Goal: Check status

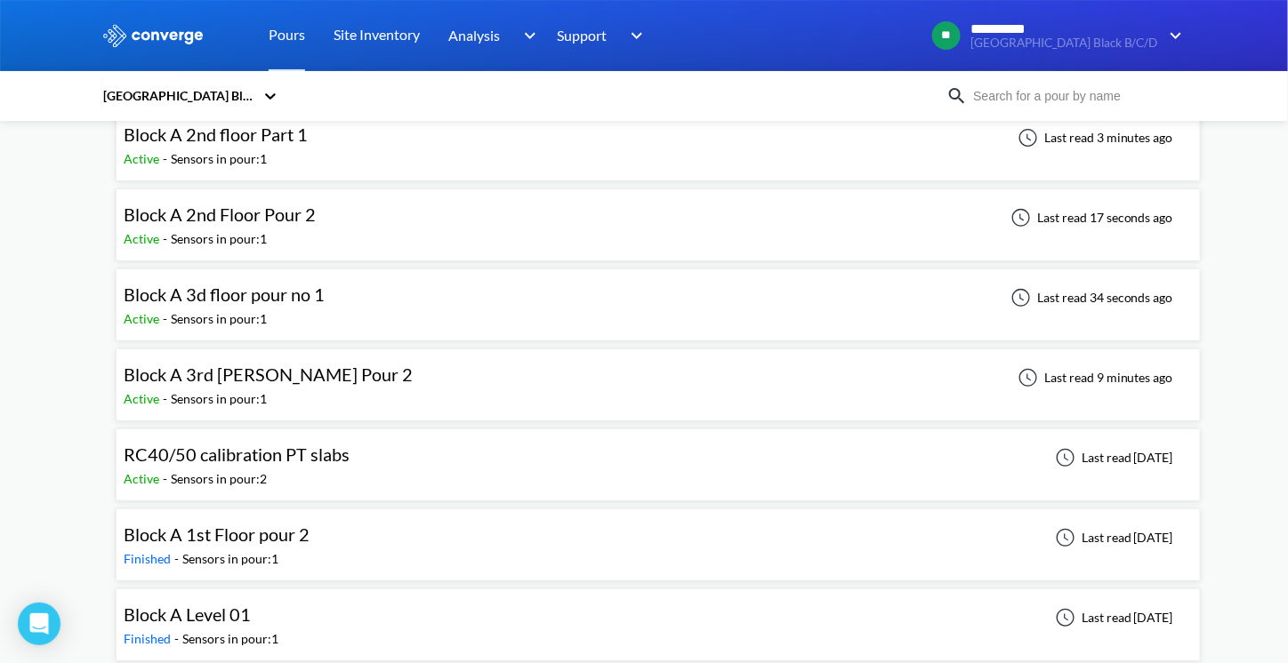
scroll to position [178, 0]
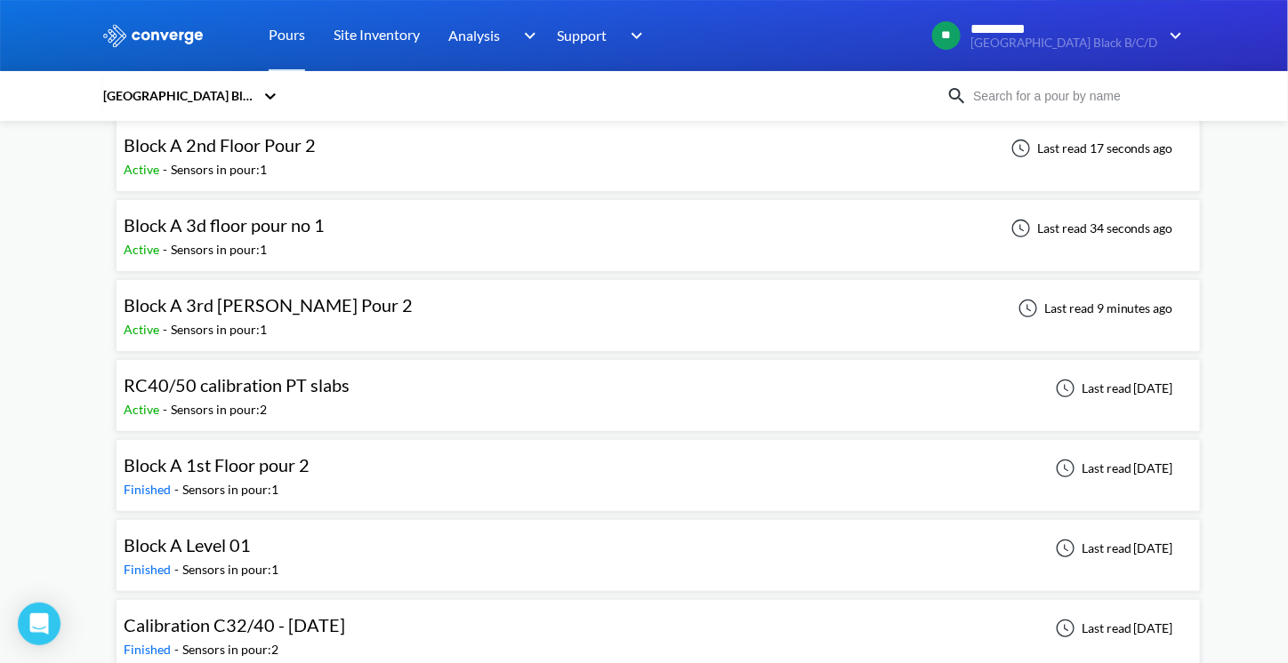
click at [246, 304] on span "Block A 3rd [PERSON_NAME] Pour 2" at bounding box center [268, 304] width 289 height 21
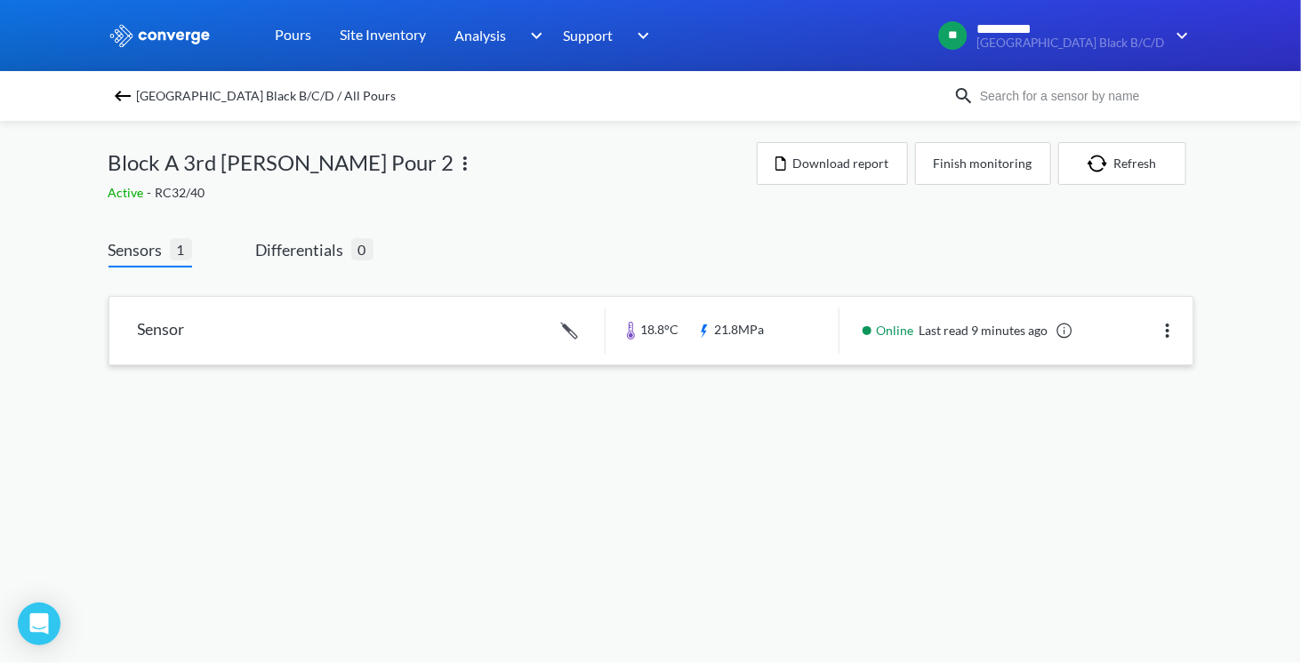
click at [727, 332] on link at bounding box center [650, 331] width 1083 height 68
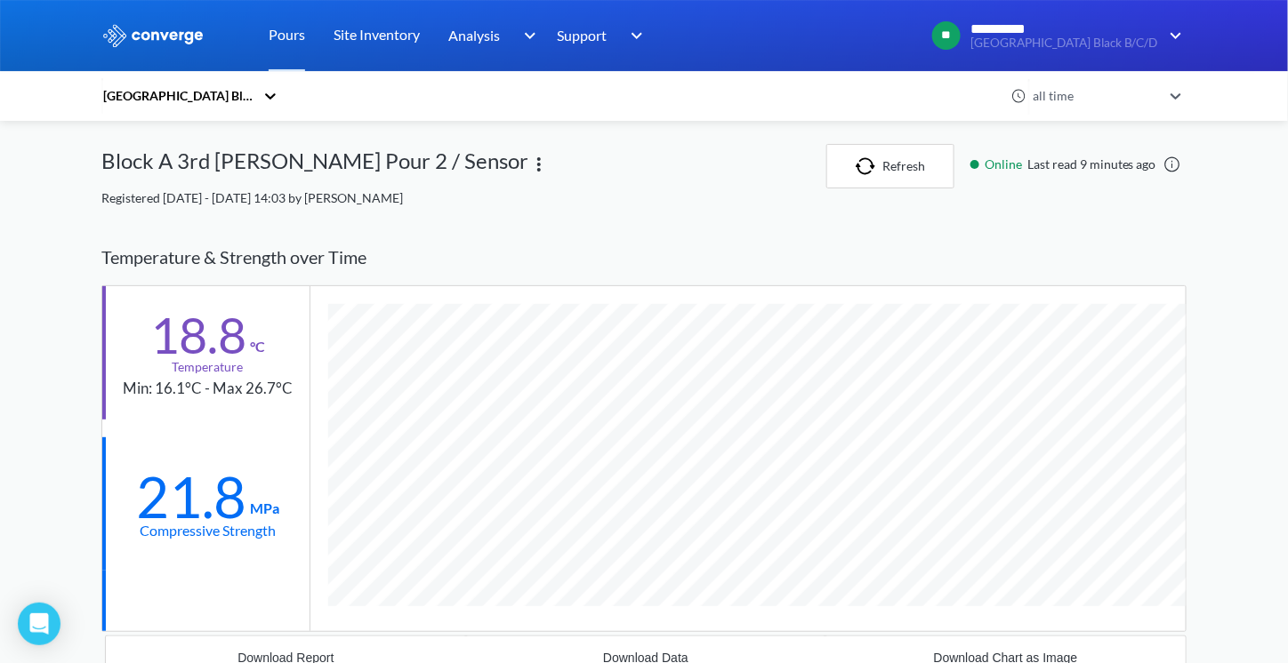
scroll to position [1065, 1085]
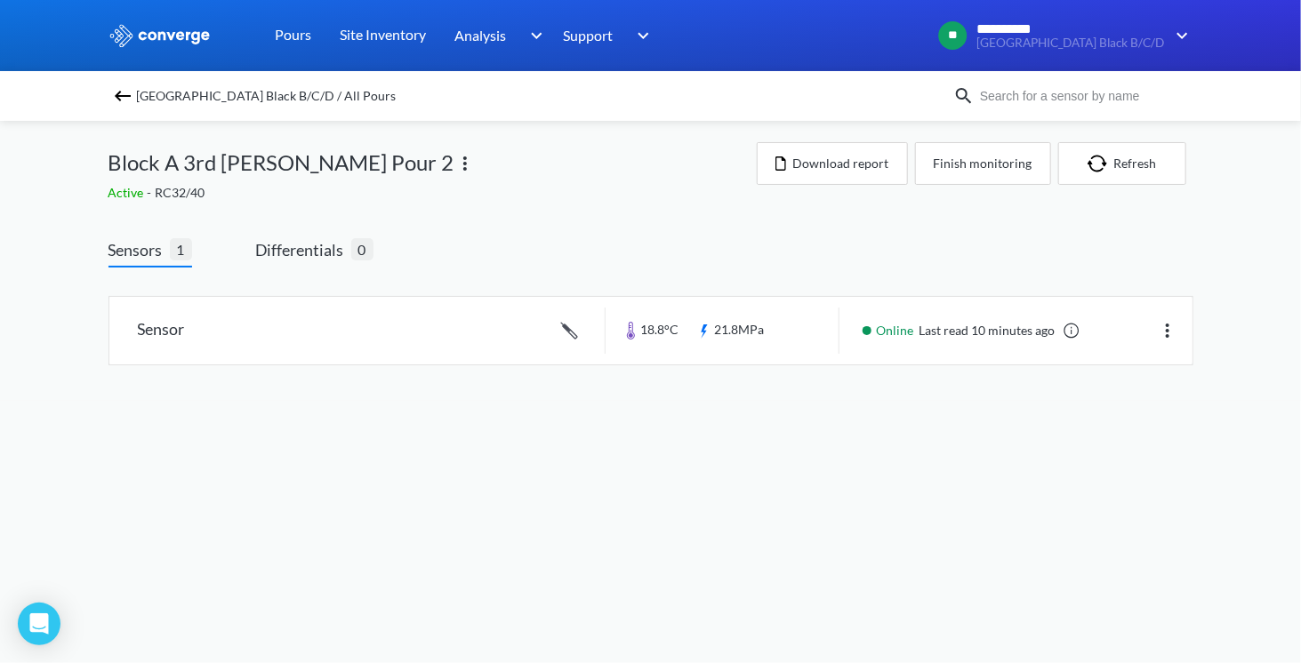
click at [567, 202] on div "Active - RC32/40" at bounding box center [433, 193] width 648 height 20
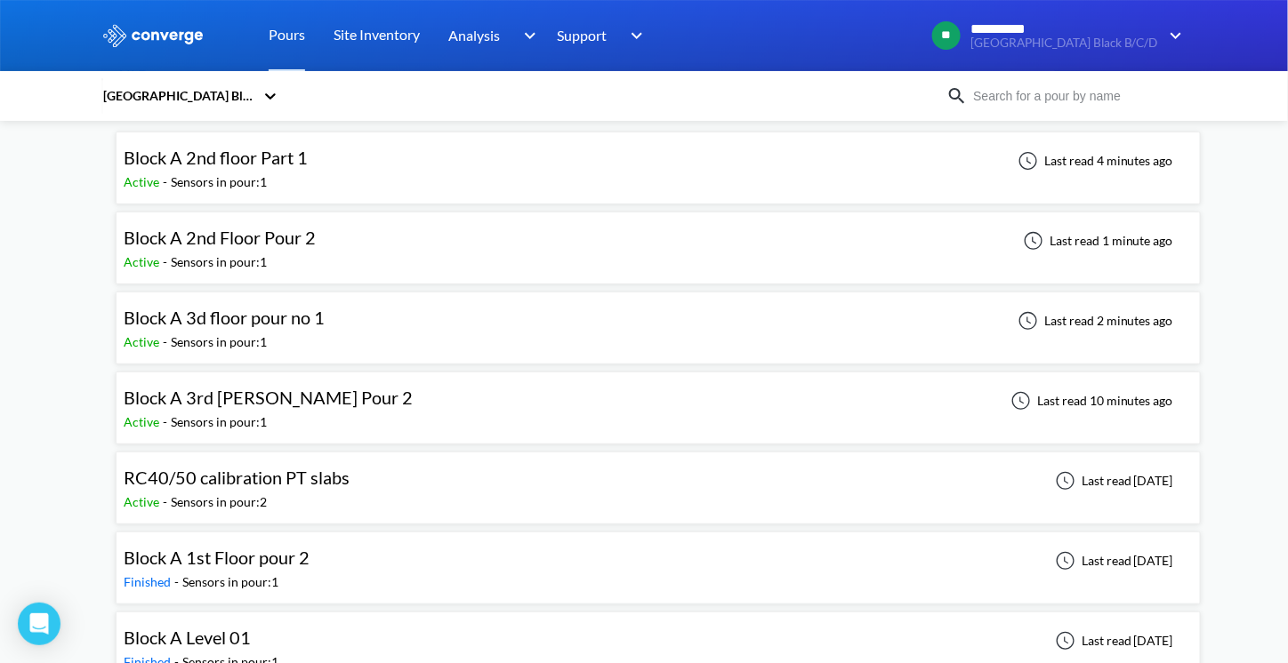
scroll to position [89, 0]
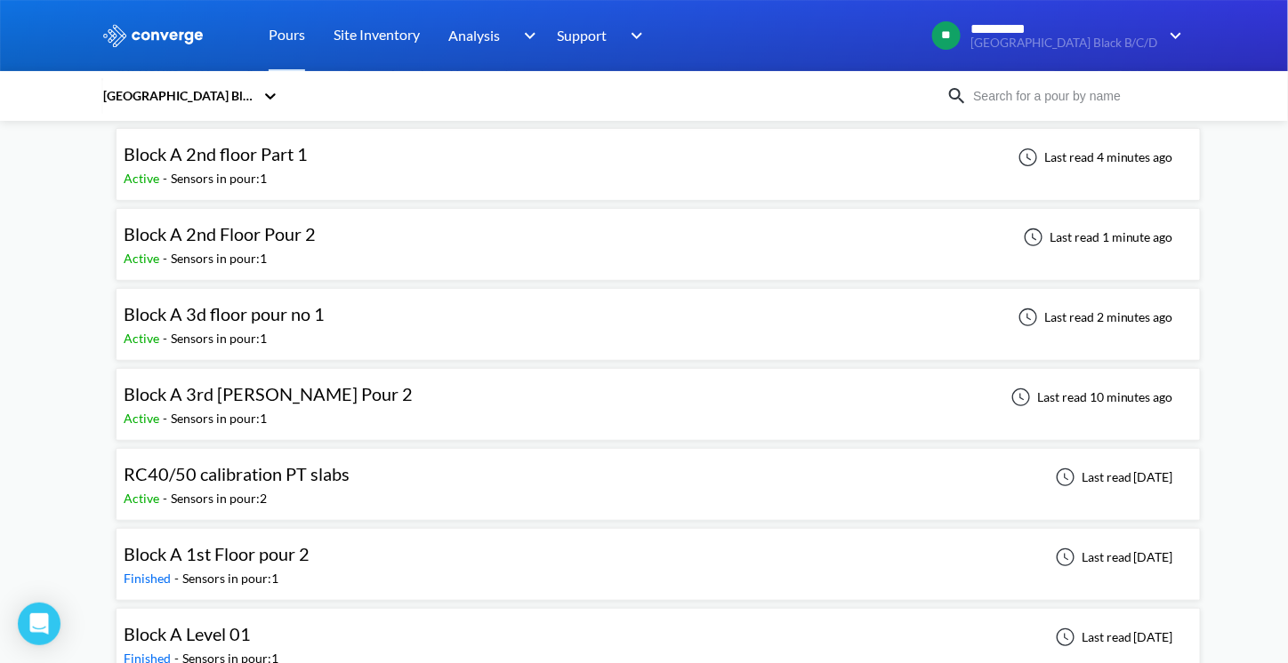
click at [293, 313] on span "Block A 3d floor pour no 1" at bounding box center [224, 313] width 201 height 21
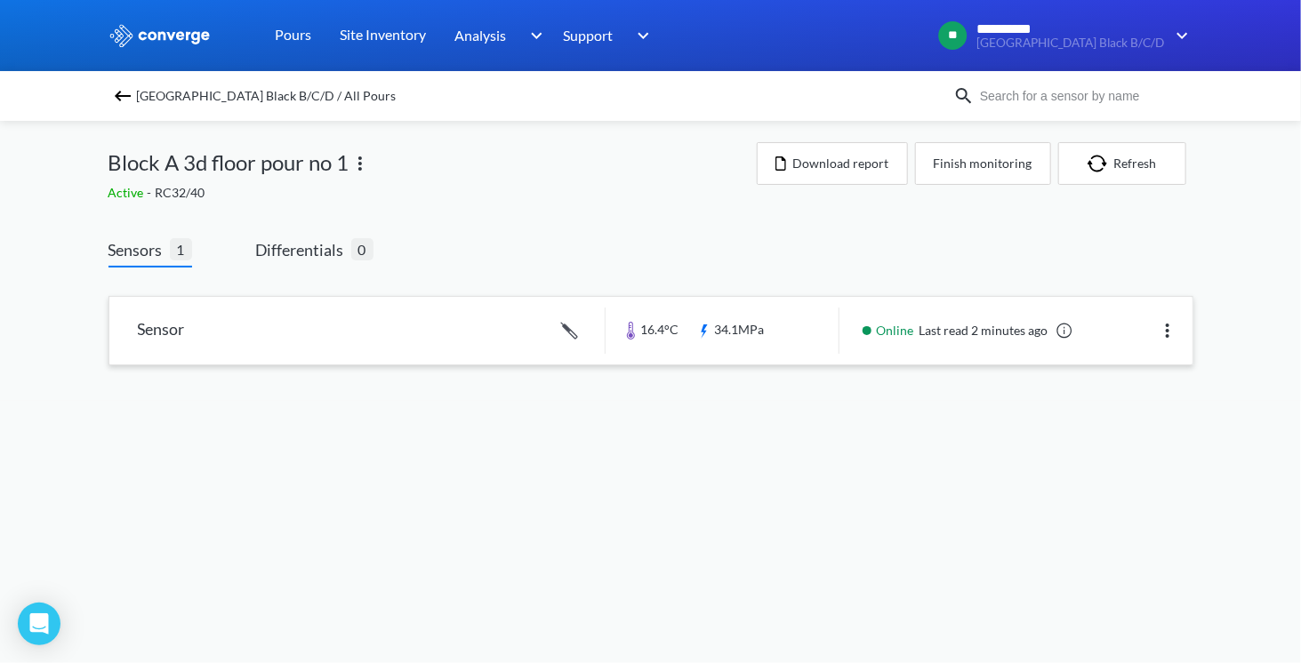
click at [730, 324] on link at bounding box center [650, 331] width 1083 height 68
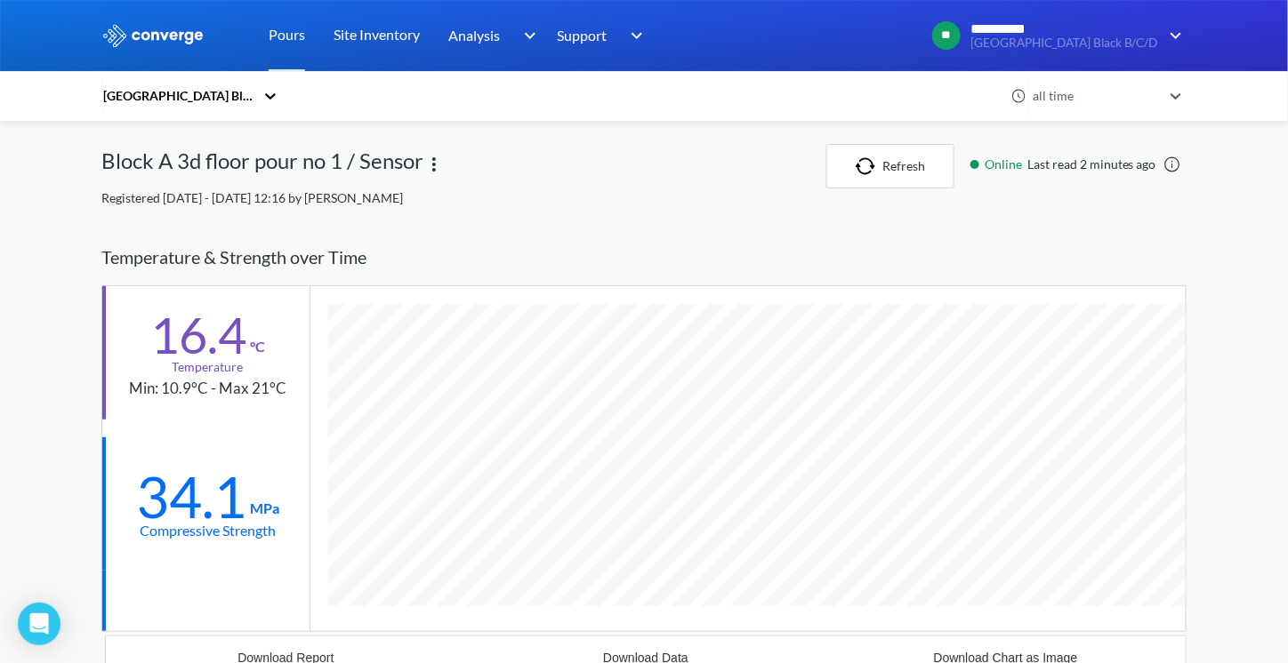
scroll to position [1065, 1085]
